Goal: Information Seeking & Learning: Compare options

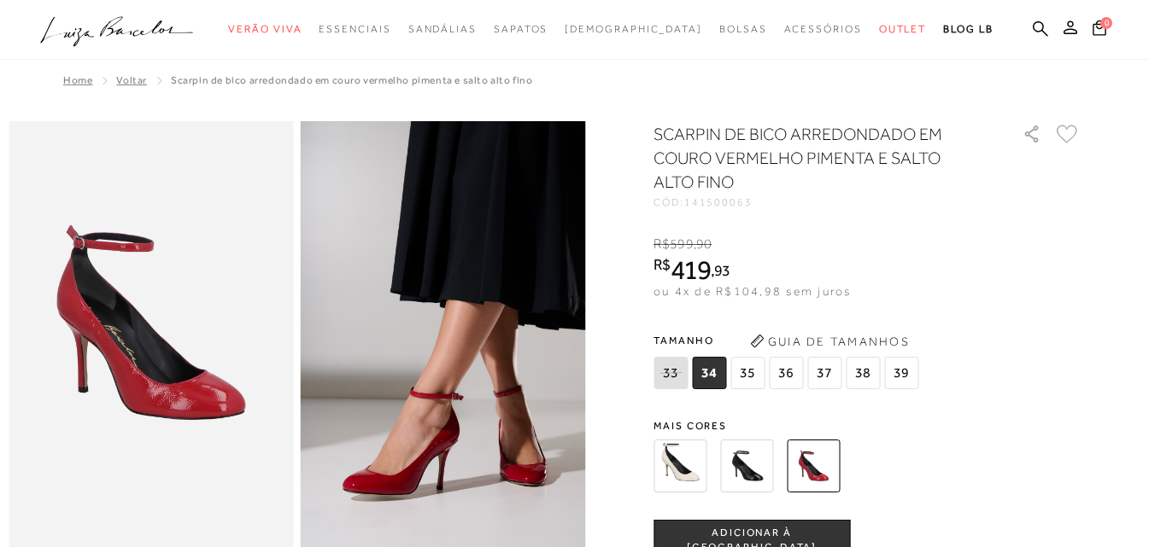
click at [755, 466] on img at bounding box center [746, 466] width 53 height 53
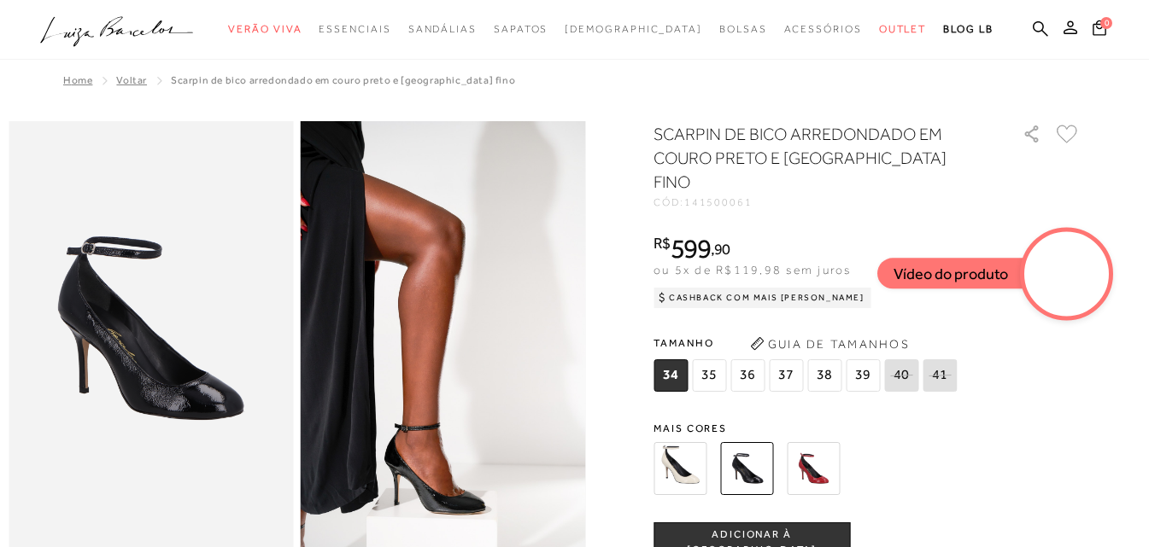
scroll to position [85, 0]
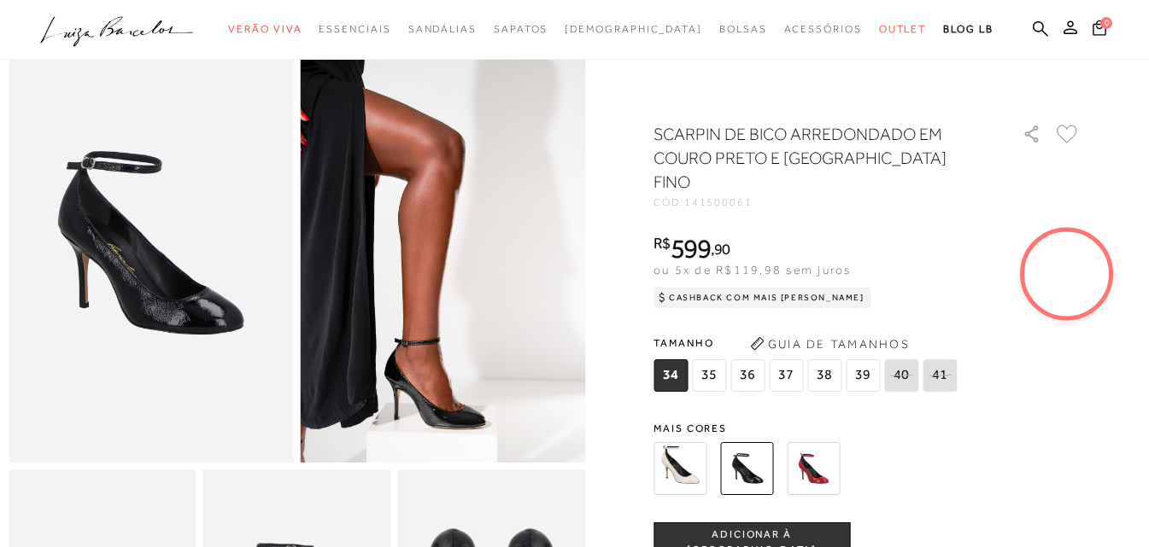
click at [414, 414] on img at bounding box center [443, 249] width 285 height 427
click at [436, 406] on img at bounding box center [443, 249] width 285 height 427
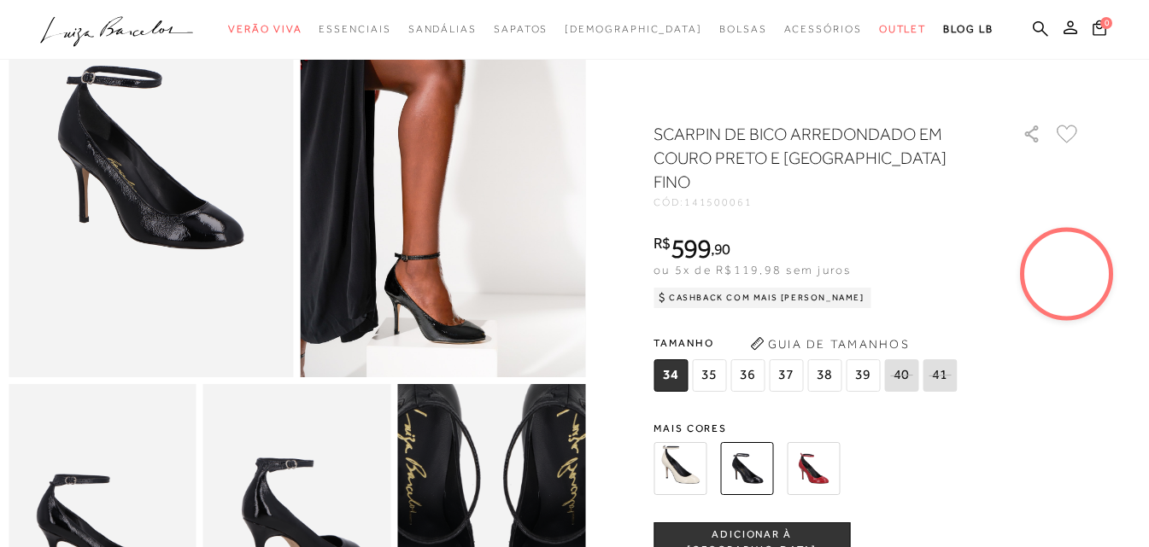
scroll to position [342, 0]
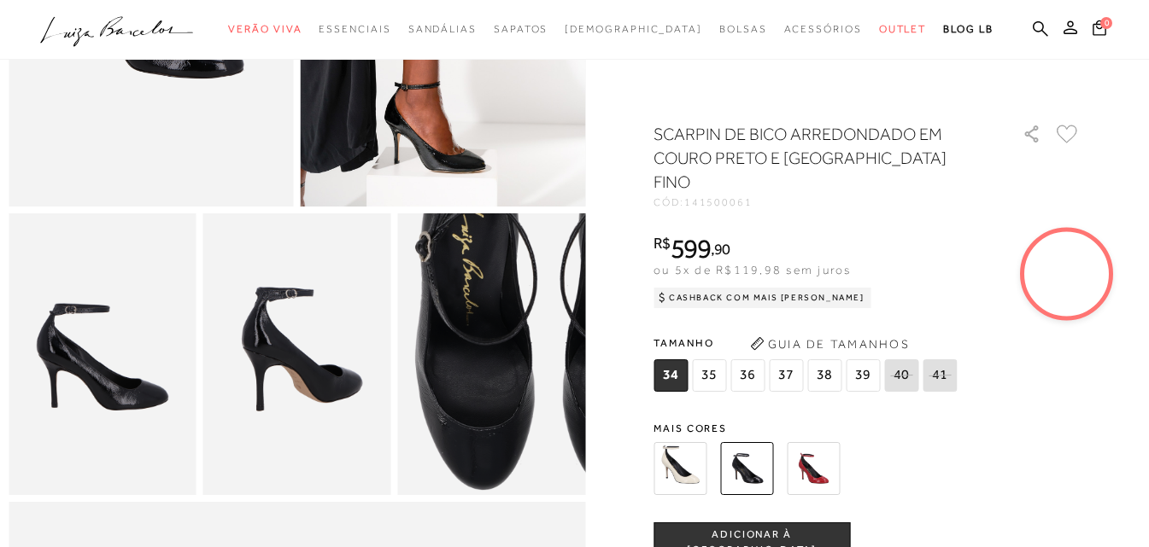
click at [437, 396] on img at bounding box center [547, 325] width 375 height 563
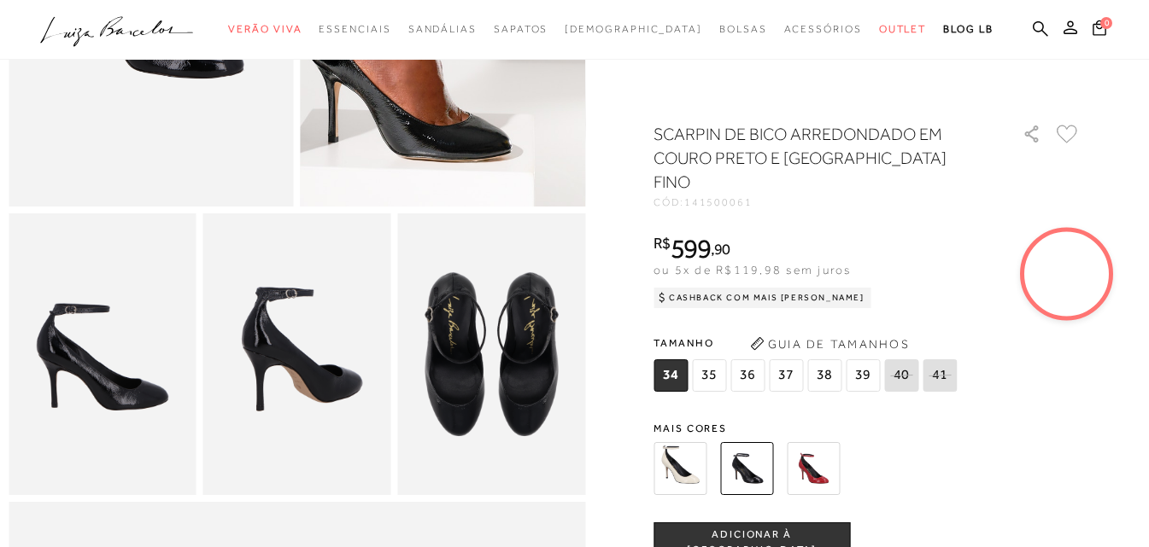
scroll to position [171, 0]
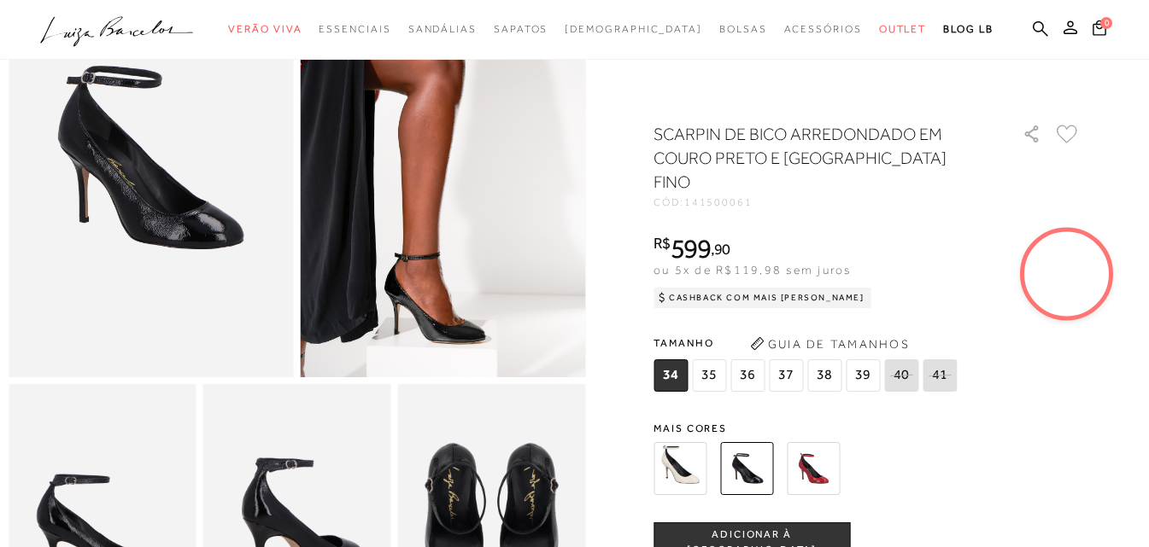
click at [815, 442] on img at bounding box center [813, 468] width 53 height 53
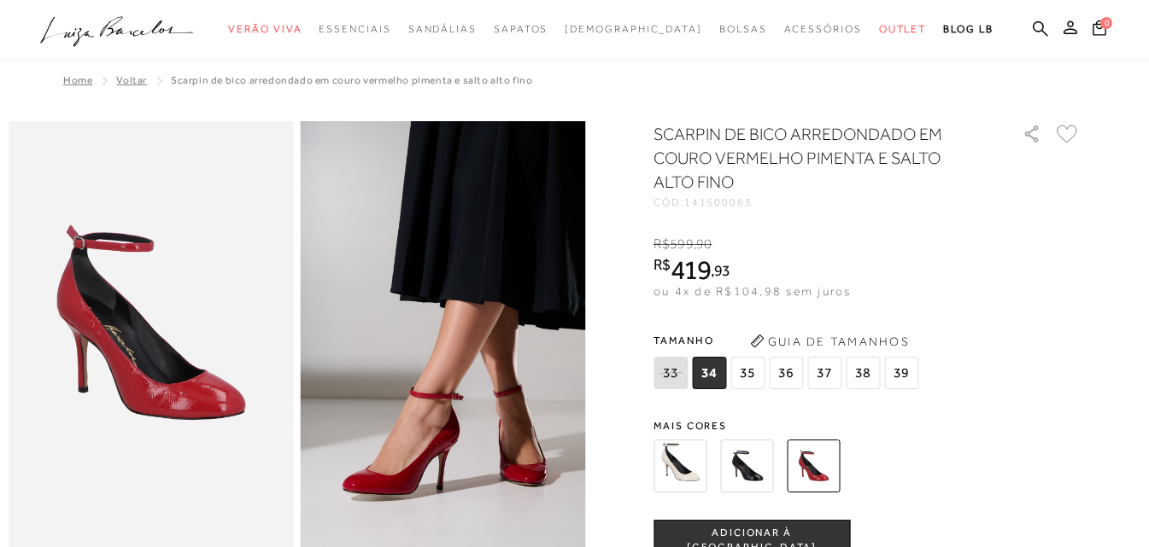
scroll to position [85, 0]
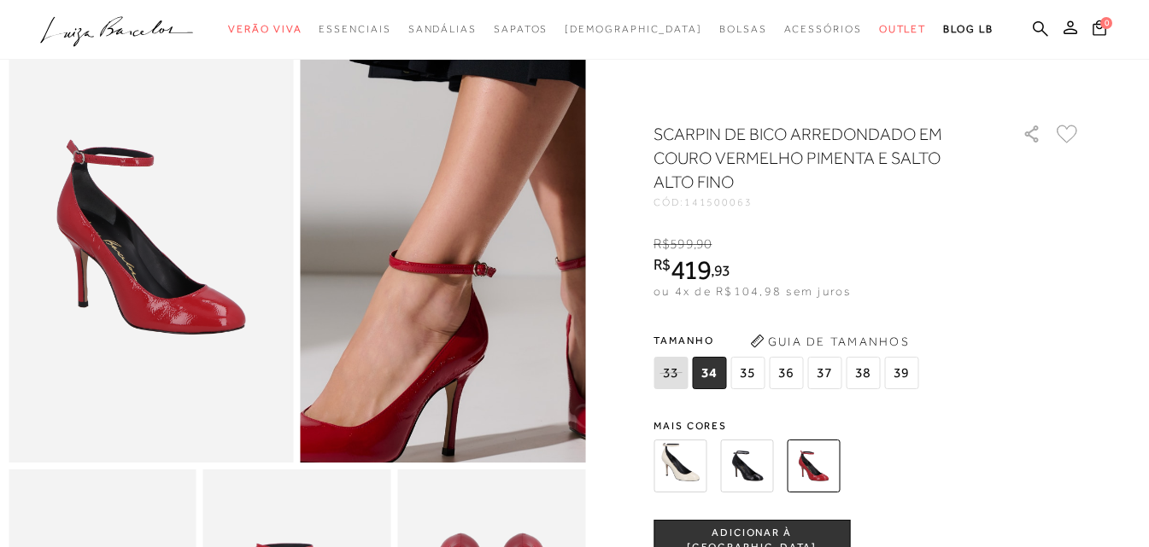
click at [434, 360] on img at bounding box center [454, 145] width 570 height 855
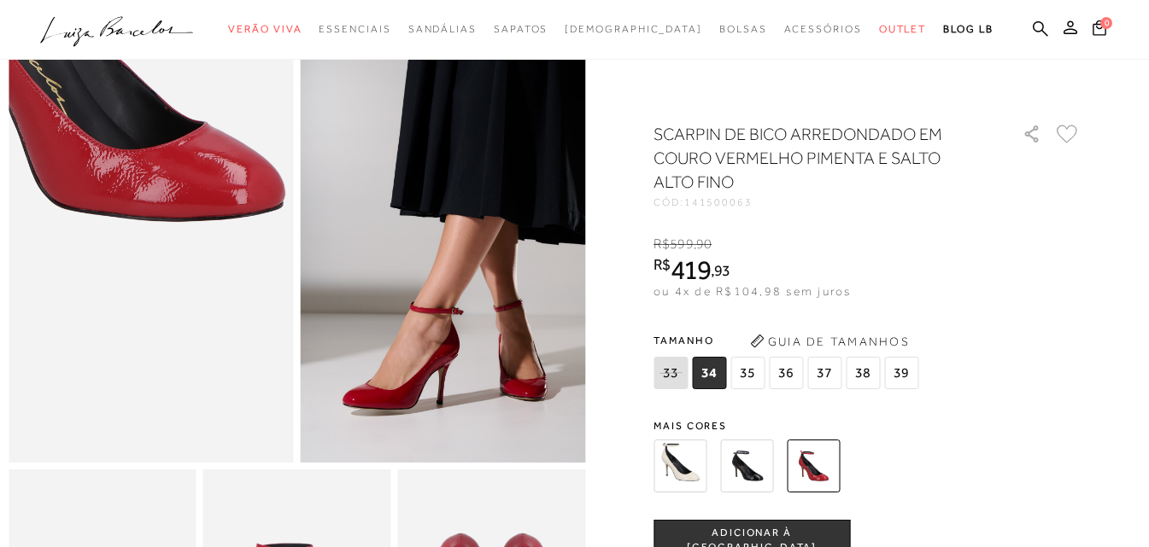
scroll to position [342, 0]
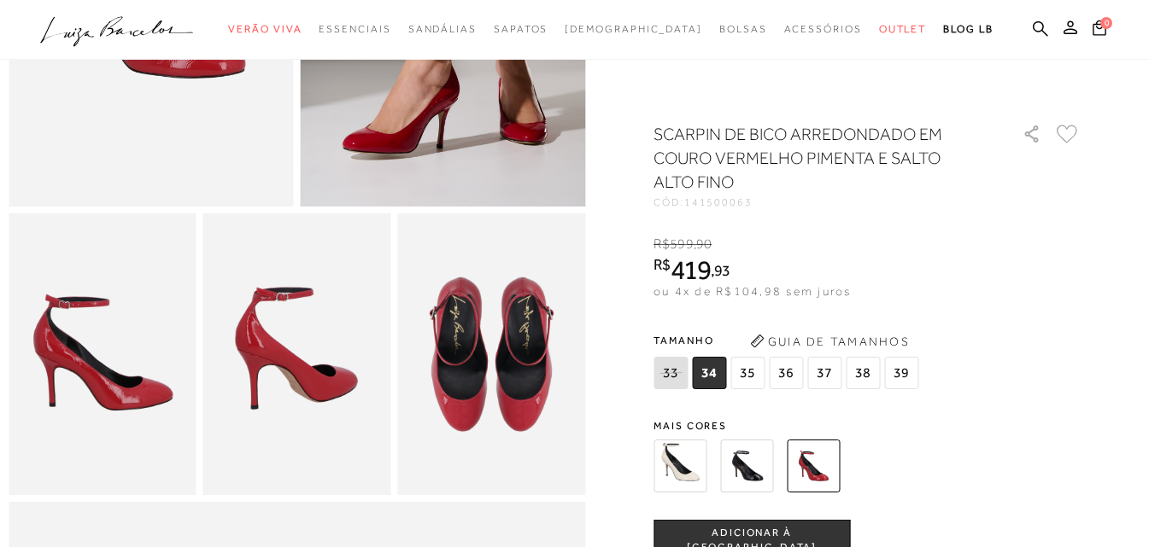
click at [280, 378] on img at bounding box center [297, 355] width 188 height 282
click at [424, 382] on img at bounding box center [491, 355] width 188 height 282
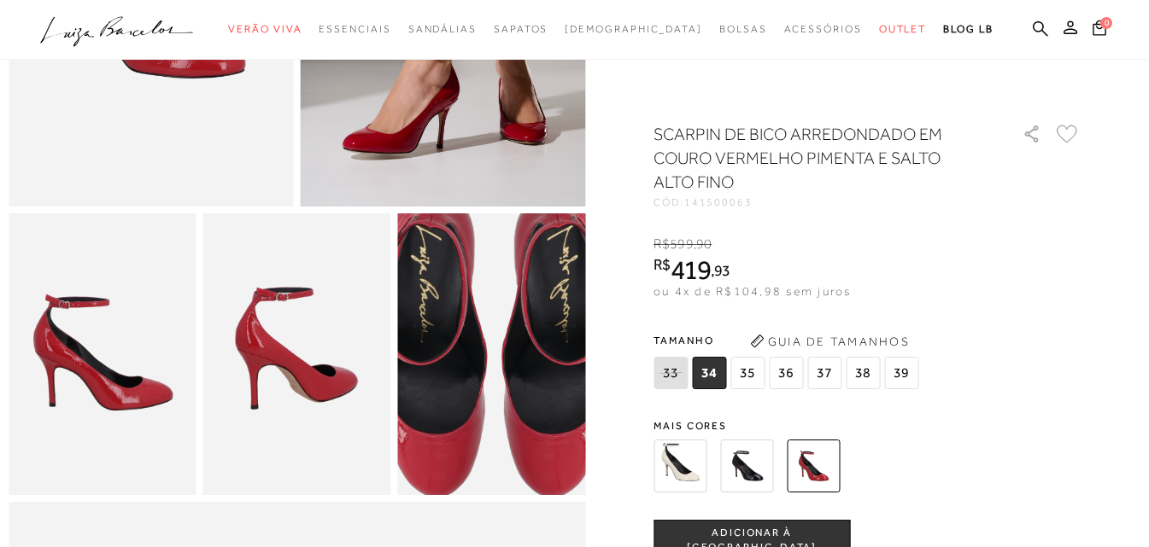
click at [493, 379] on img at bounding box center [494, 342] width 375 height 563
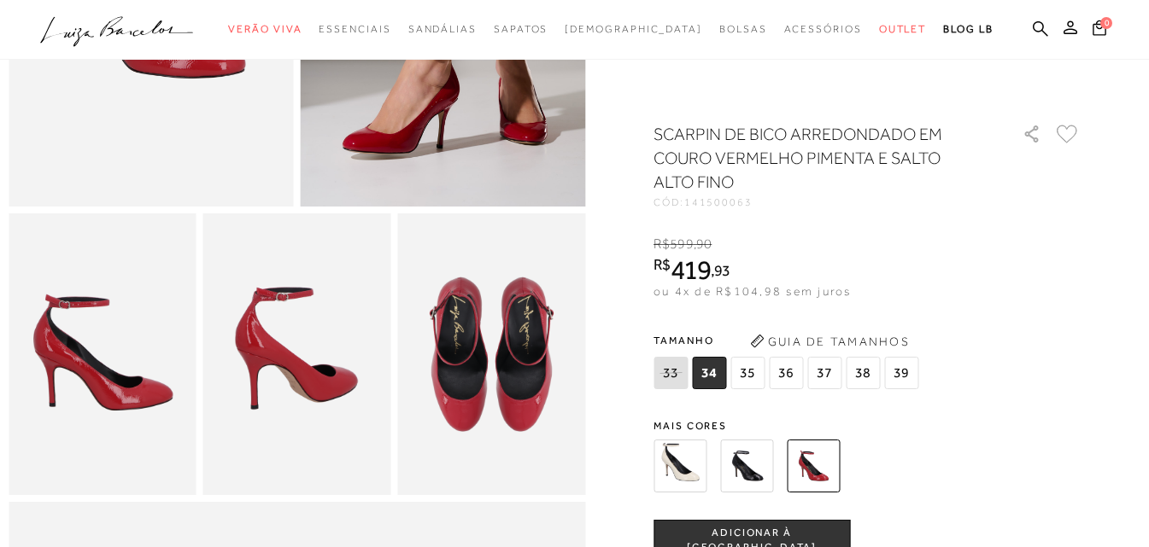
click at [163, 407] on img at bounding box center [103, 355] width 188 height 282
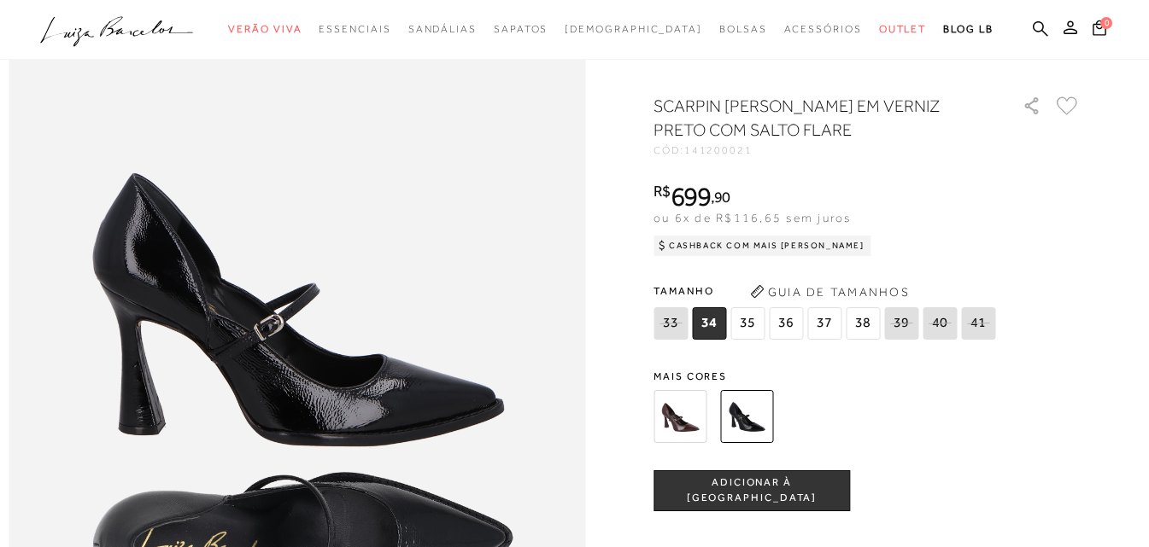
scroll to position [598, 0]
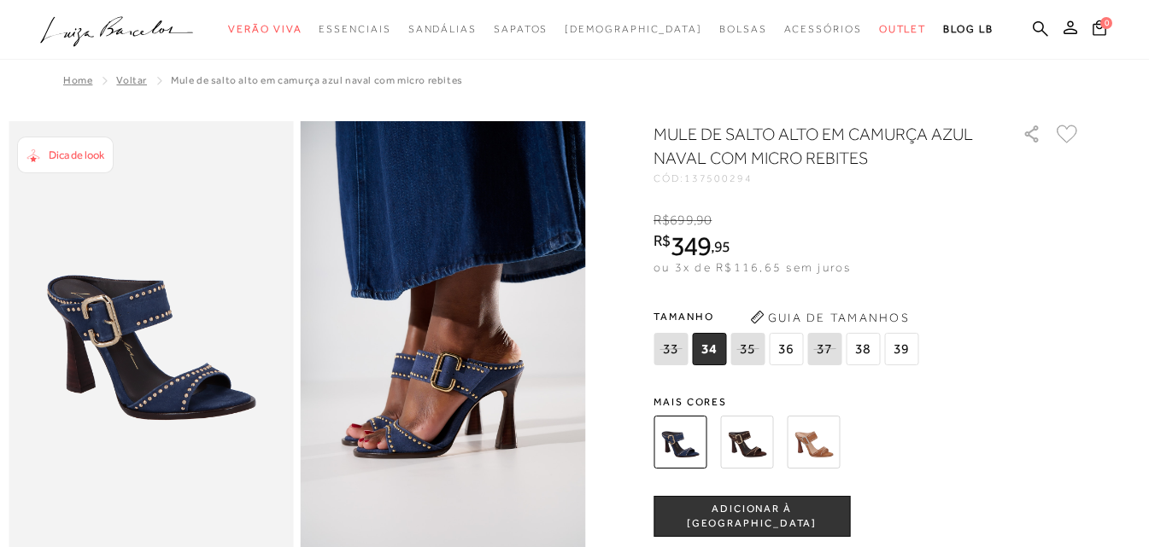
click at [759, 440] on img at bounding box center [746, 442] width 53 height 53
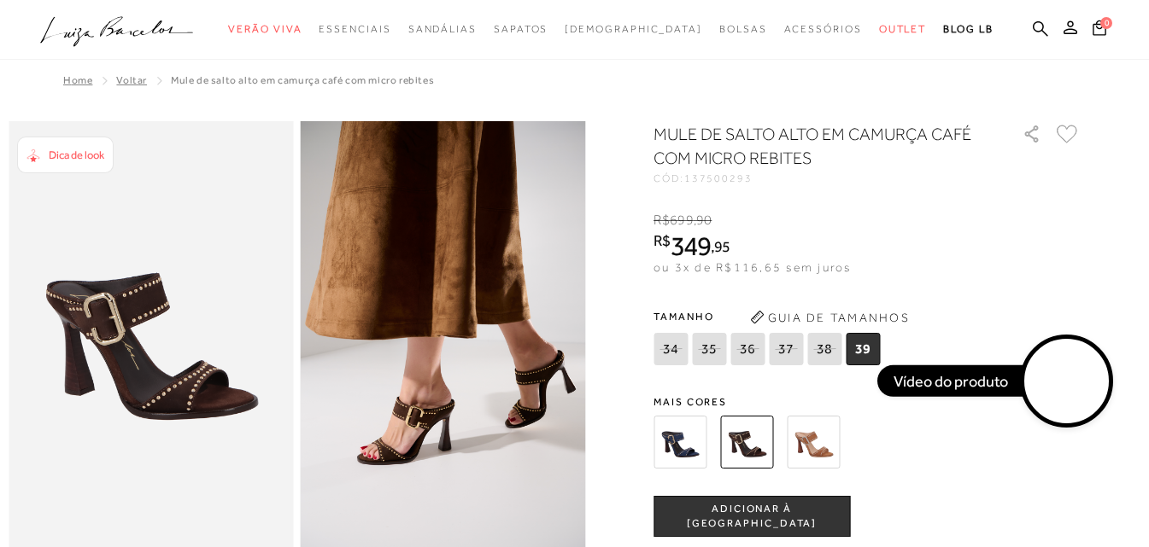
scroll to position [85, 0]
